Goal: Use online tool/utility: Utilize a website feature to perform a specific function

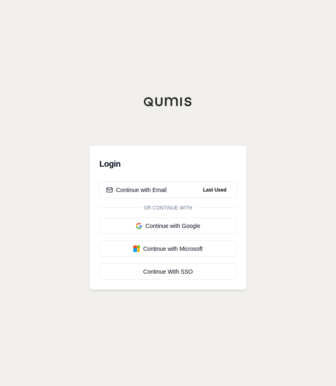
click at [187, 136] on div "Login Continue with Email Last Used Or continue with Continue with Google Conti…" at bounding box center [167, 193] width 157 height 193
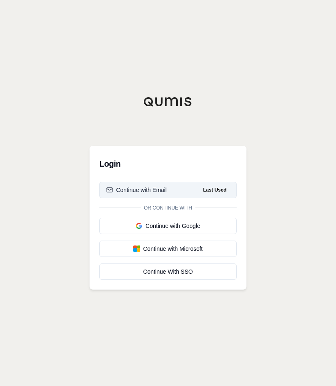
click at [161, 190] on div "Continue with Email" at bounding box center [136, 190] width 60 height 8
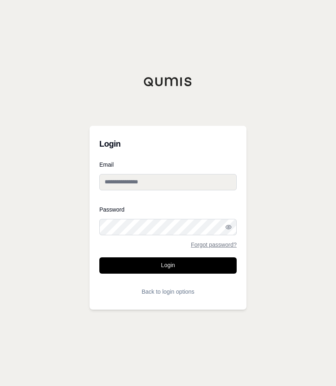
click at [149, 185] on input "Email" at bounding box center [167, 182] width 137 height 16
type input "**********"
click at [99, 257] on button "Login" at bounding box center [167, 265] width 137 height 16
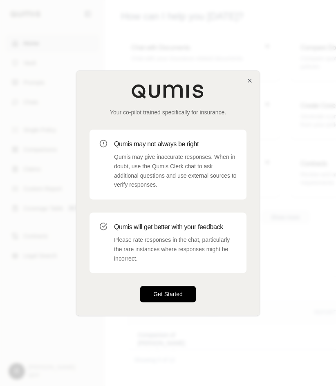
click at [160, 295] on button "Get Started" at bounding box center [168, 294] width 56 height 16
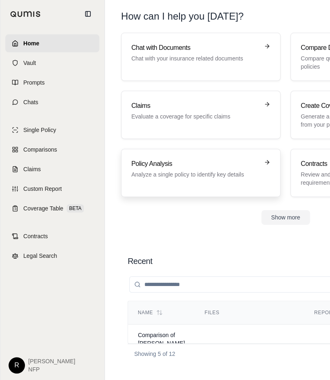
click at [194, 170] on p "Analyze a single policy to identify key details" at bounding box center [194, 174] width 127 height 8
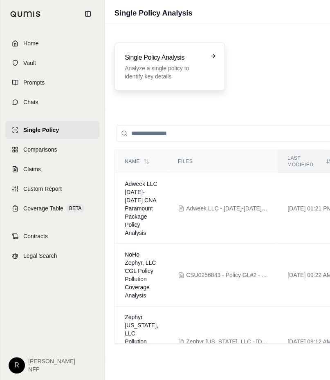
click at [148, 65] on p "Analyze a single policy to identify key details" at bounding box center [164, 72] width 78 height 16
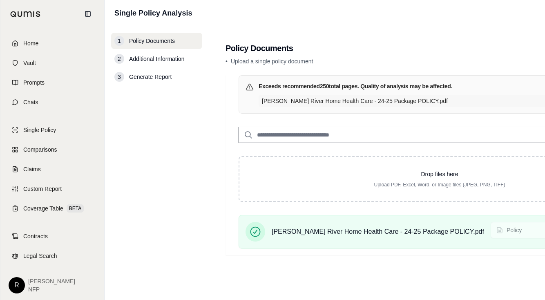
scroll to position [0, 90]
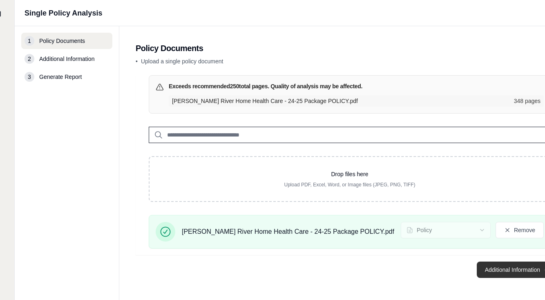
click at [335, 276] on button "Additional Information →" at bounding box center [517, 269] width 80 height 16
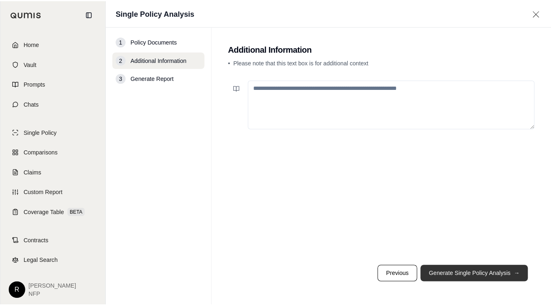
scroll to position [0, 0]
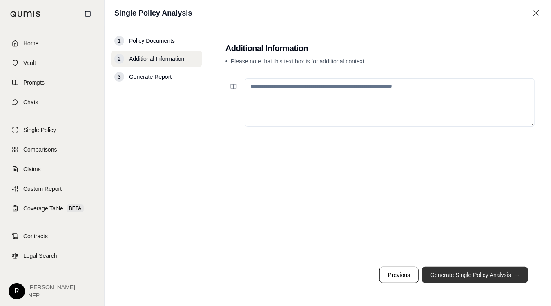
click at [335, 272] on button "Generate Single Policy Analysis →" at bounding box center [475, 275] width 106 height 16
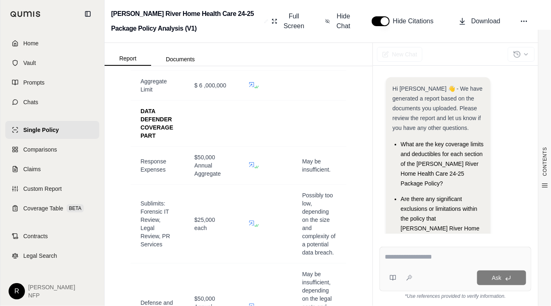
scroll to position [3478, 0]
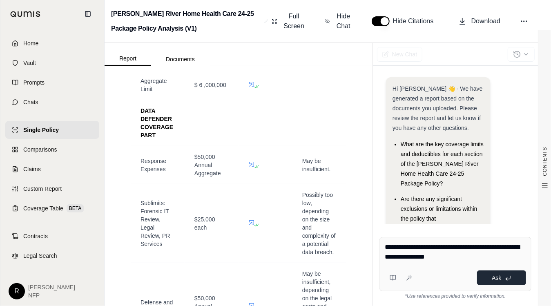
type textarea "**********"
click at [335, 279] on span "Ask" at bounding box center [496, 278] width 9 height 7
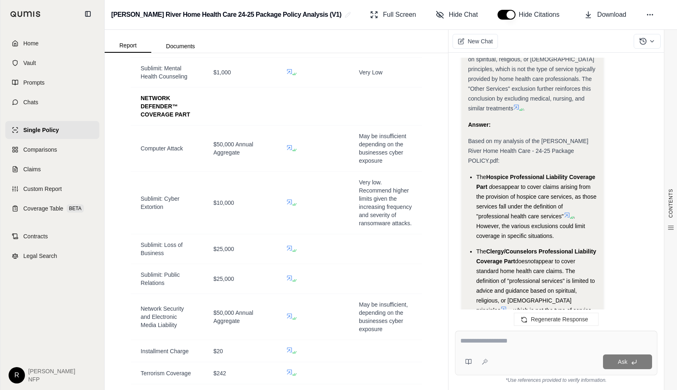
scroll to position [2396, 0]
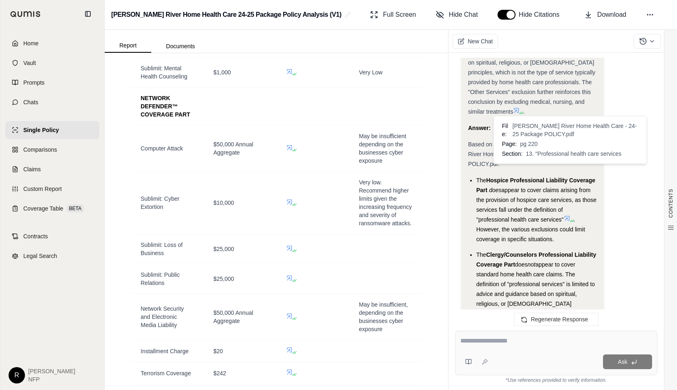
click at [335, 215] on icon at bounding box center [566, 218] width 7 height 7
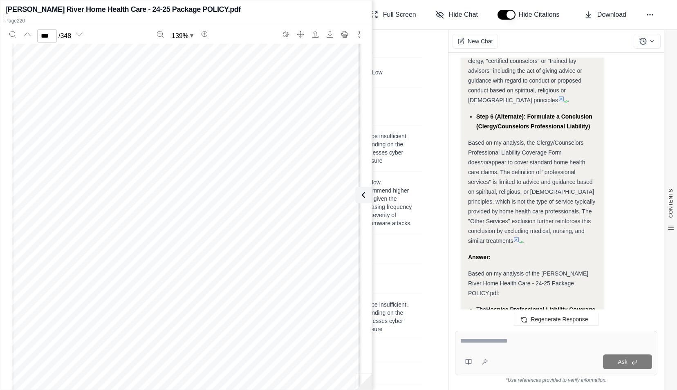
scroll to position [2443, 0]
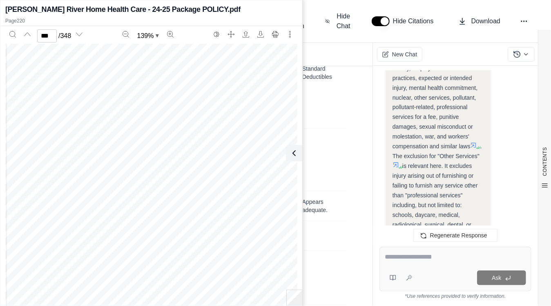
scroll to position [3929, 0]
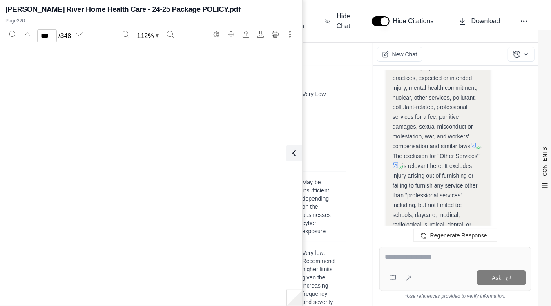
type input "***"
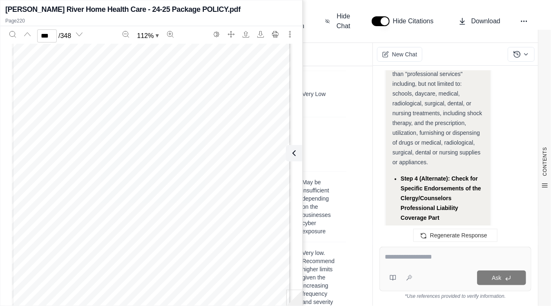
scroll to position [2773, 0]
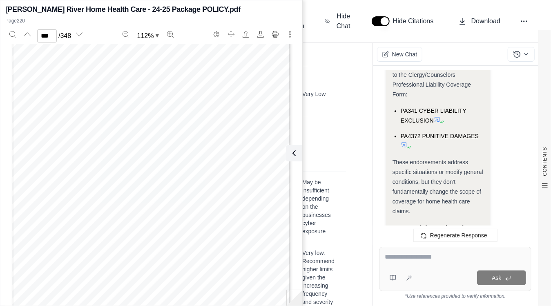
click at [335, 256] on textarea at bounding box center [456, 257] width 142 height 10
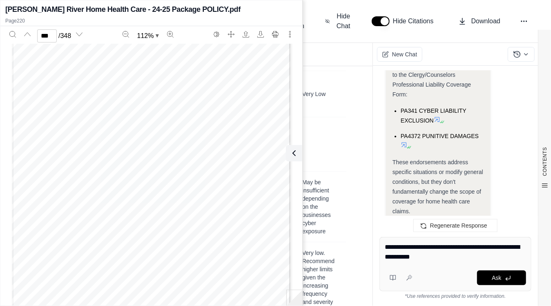
click at [335, 249] on textarea "**********" at bounding box center [456, 252] width 142 height 20
type textarea "**********"
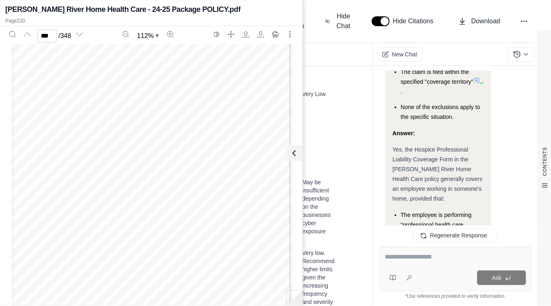
scroll to position [5190, 0]
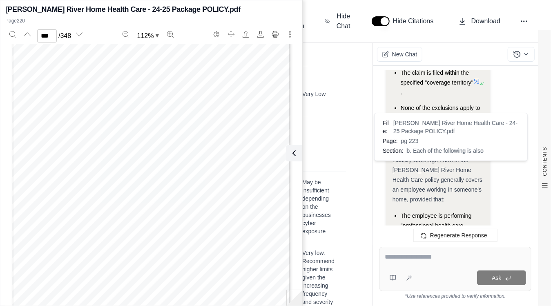
click at [335, 241] on icon at bounding box center [447, 244] width 7 height 7
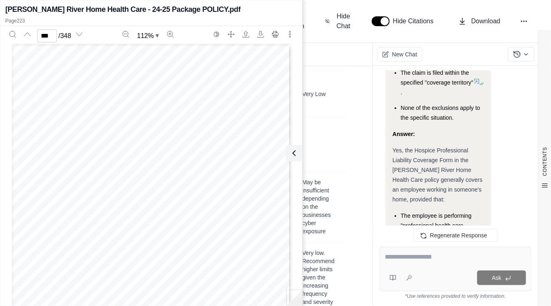
type input "***"
click at [250, 166] on span "members and managers. However:" at bounding box center [221, 165] width 71 height 4
click at [206, 127] on span "tions of this Coverage Part, are insureds to the" at bounding box center [223, 129] width 95 height 4
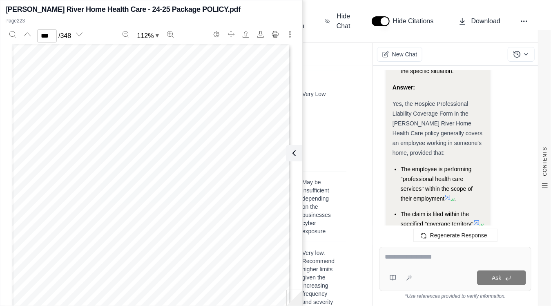
scroll to position [5235, 0]
click at [187, 177] on div "Includes copyrighted material of Insurance PA 142 09 17 Services Office, Inc., …" at bounding box center [151, 224] width 279 height 361
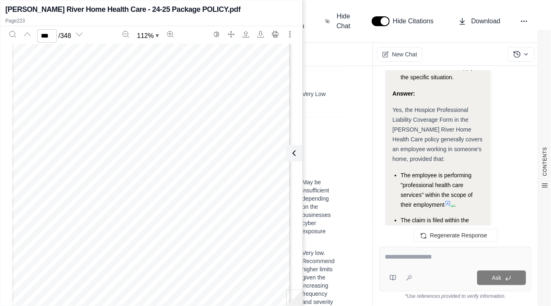
scroll to position [5230, 0]
